Goal: Navigation & Orientation: Understand site structure

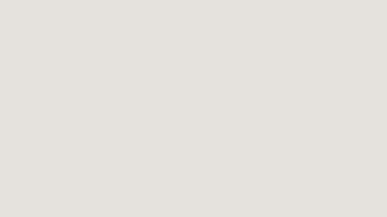
scroll to position [43, 0]
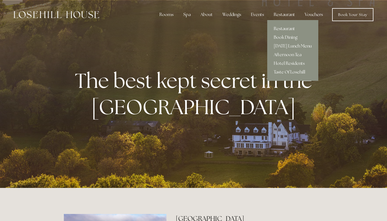
click at [282, 27] on link "Restaurant" at bounding box center [292, 28] width 51 height 9
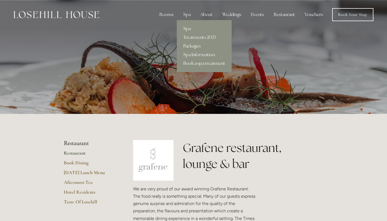
click at [187, 29] on link "Spa" at bounding box center [204, 28] width 55 height 9
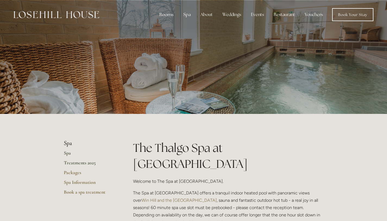
click at [86, 163] on link "Treatments 2025" at bounding box center [90, 165] width 52 height 10
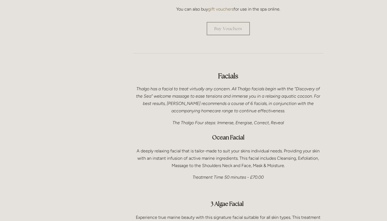
scroll to position [74, 0]
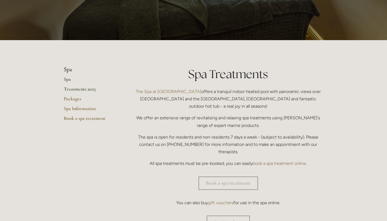
click at [69, 79] on link "Spa" at bounding box center [90, 81] width 52 height 10
